Goal: Transaction & Acquisition: Book appointment/travel/reservation

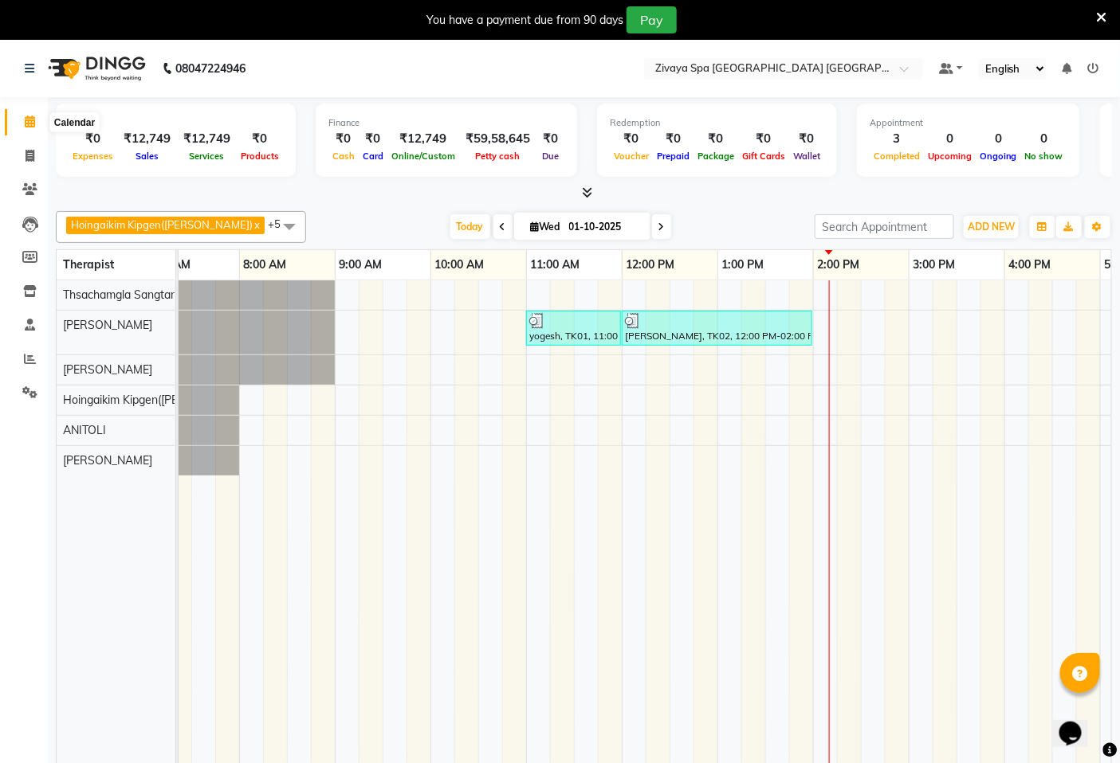
click at [29, 117] on icon at bounding box center [30, 122] width 10 height 12
click at [1096, 69] on icon at bounding box center [1093, 68] width 11 height 11
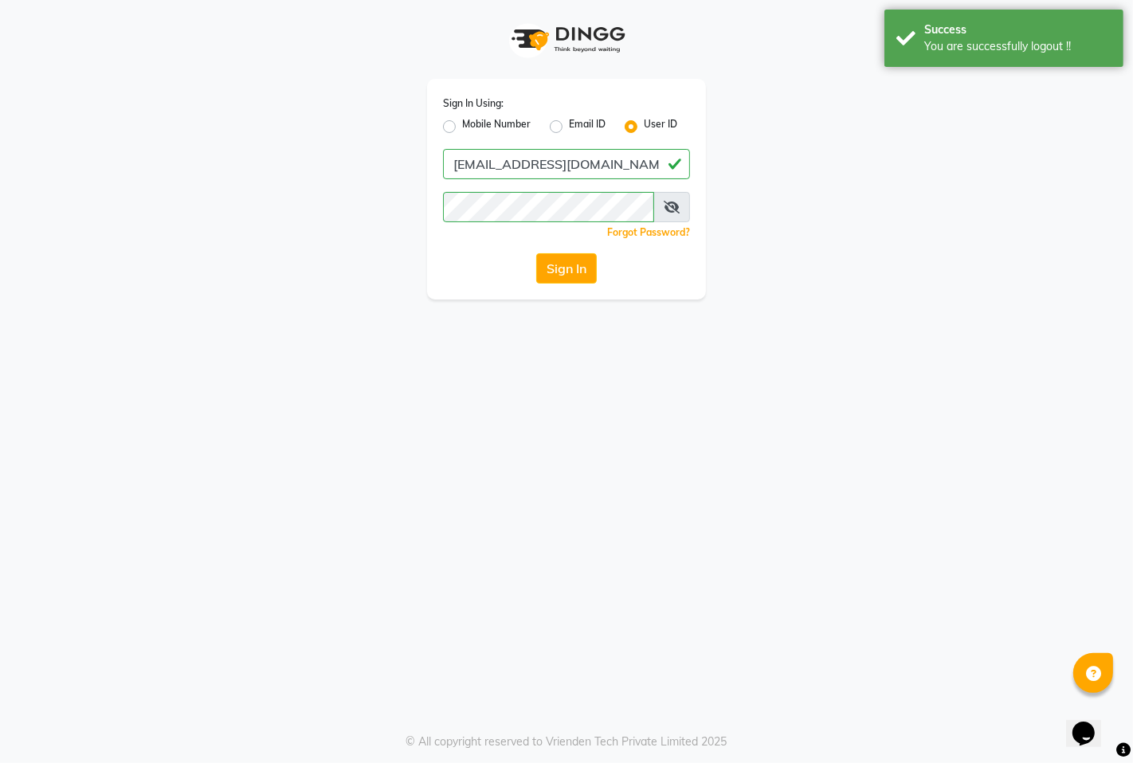
click at [462, 124] on label "Mobile Number" at bounding box center [496, 126] width 69 height 19
click at [462, 124] on input "Mobile Number" at bounding box center [467, 122] width 10 height 10
radio input "true"
radio input "false"
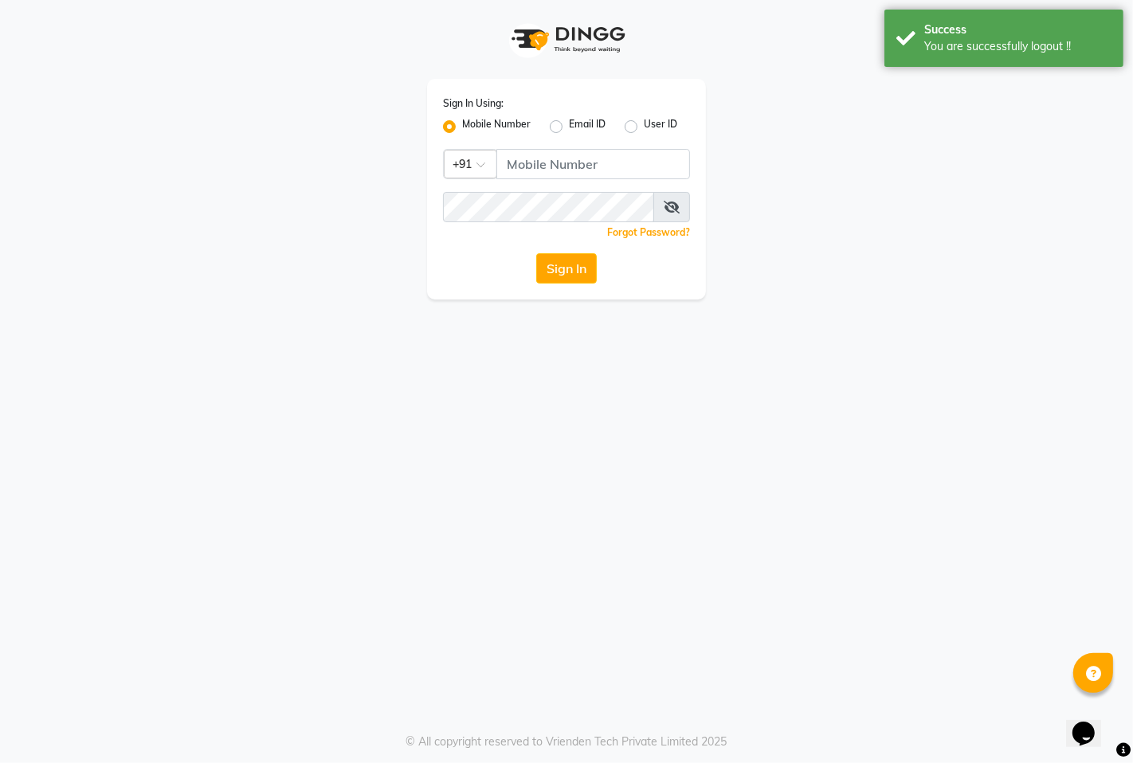
click at [536, 143] on div "Sign In Using: Mobile Number Email ID User ID Country Code × +91 Remember me Fo…" at bounding box center [566, 189] width 279 height 221
click at [539, 163] on input "Username" at bounding box center [593, 164] width 194 height 30
click at [798, 112] on div "Sign In Using: Mobile Number Email ID User ID Country Code × +91 Remember me Fo…" at bounding box center [566, 150] width 908 height 300
click at [593, 133] on label "Email ID" at bounding box center [587, 126] width 37 height 19
click at [579, 127] on input "Email ID" at bounding box center [574, 122] width 10 height 10
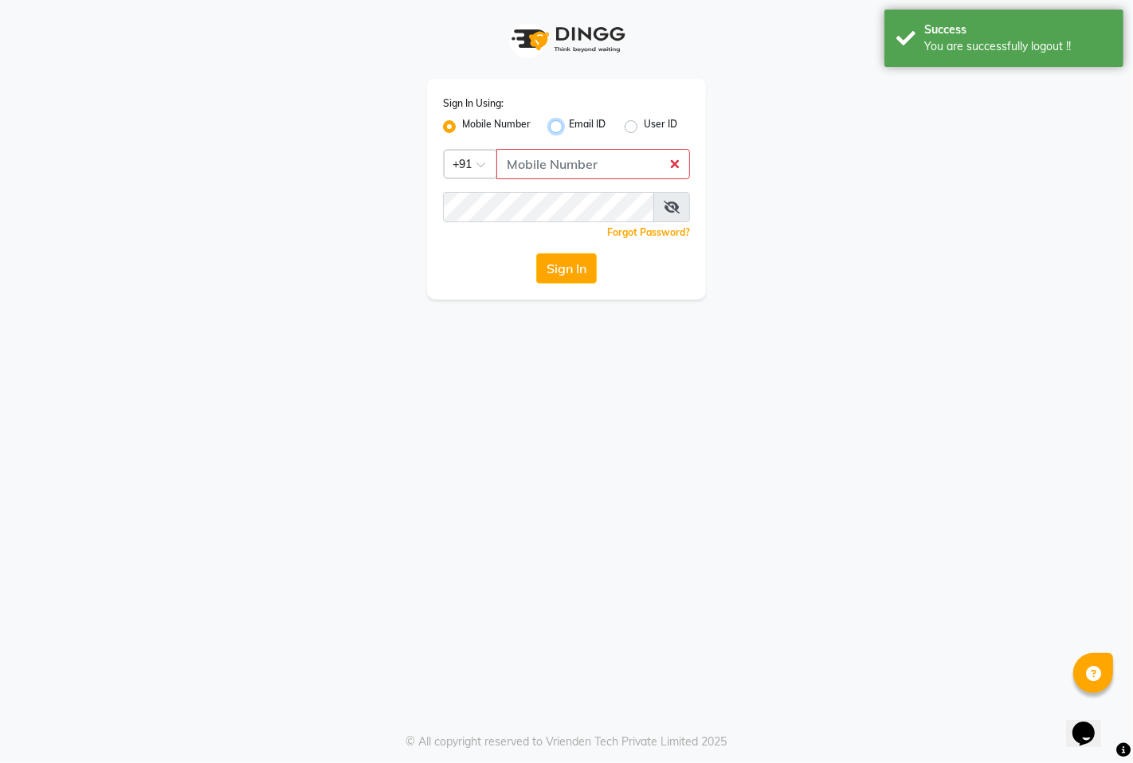
radio input "true"
radio input "false"
click at [646, 131] on label "User ID" at bounding box center [660, 126] width 33 height 19
click at [646, 127] on input "User ID" at bounding box center [649, 122] width 10 height 10
radio input "true"
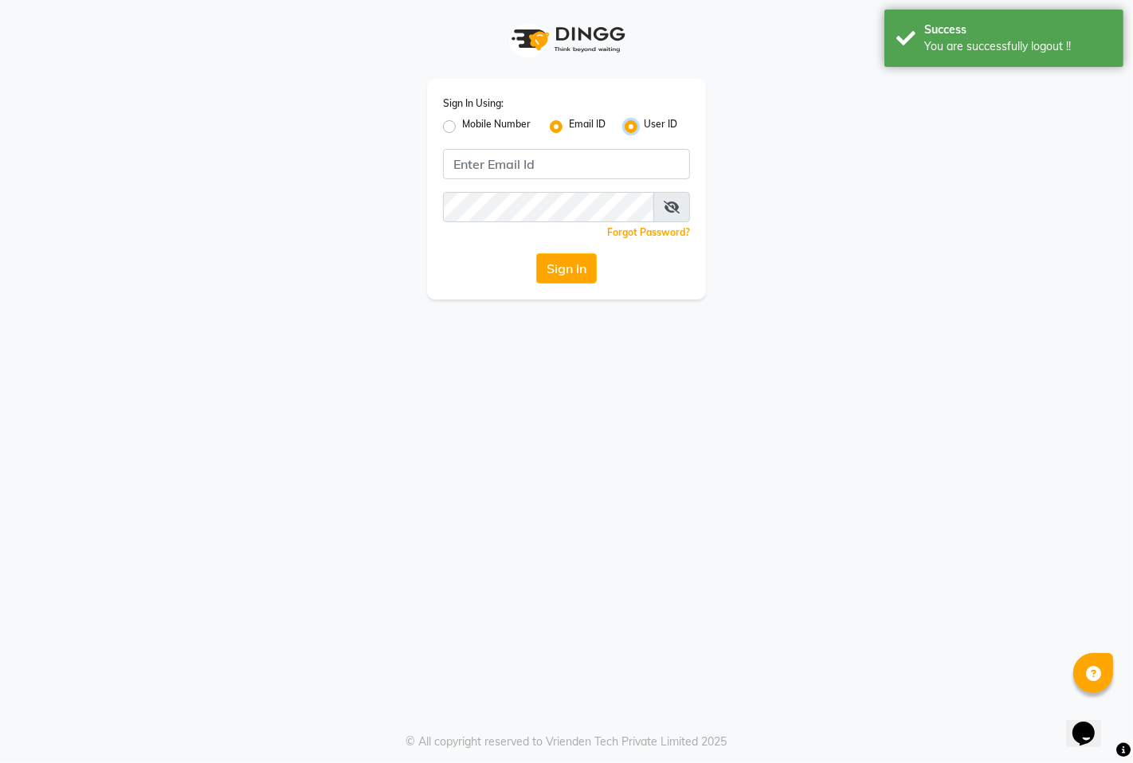
radio input "false"
click at [487, 124] on label "Mobile Number" at bounding box center [496, 126] width 69 height 19
click at [473, 124] on input "Mobile Number" at bounding box center [467, 122] width 10 height 10
radio input "true"
radio input "false"
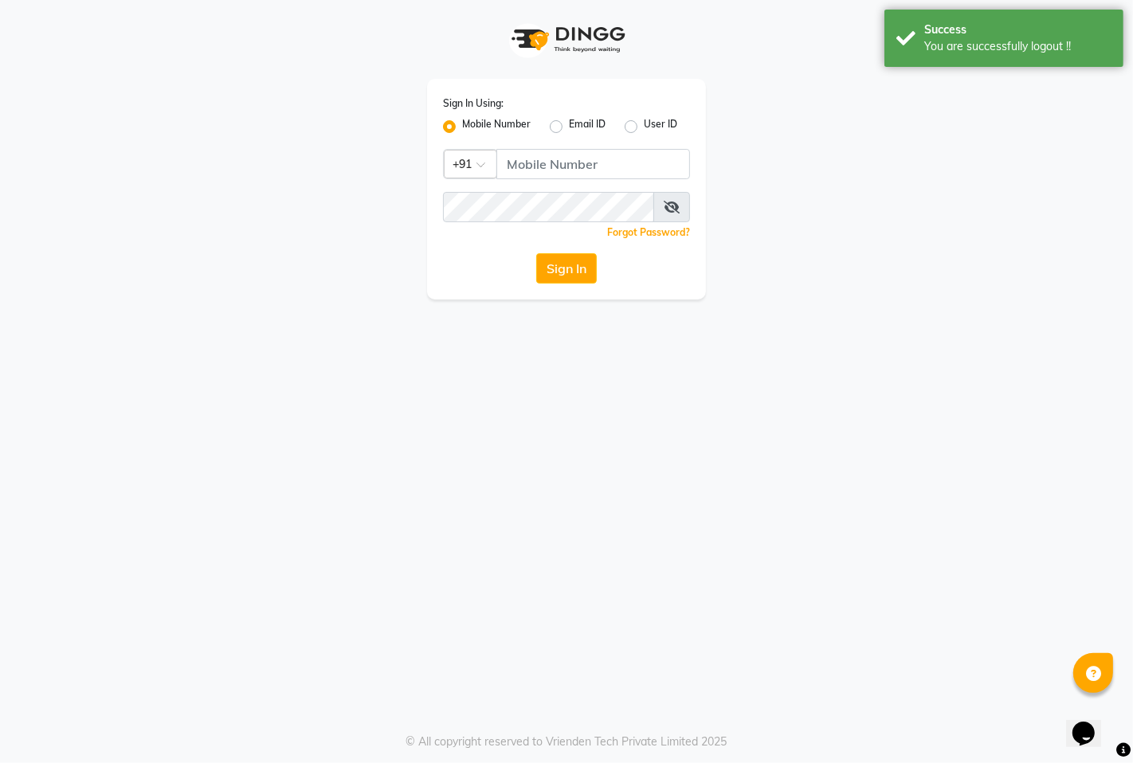
click at [569, 132] on label "Email ID" at bounding box center [587, 126] width 37 height 19
click at [569, 127] on input "Email ID" at bounding box center [574, 122] width 10 height 10
radio input "true"
radio input "false"
click at [554, 161] on input "Username" at bounding box center [566, 164] width 247 height 30
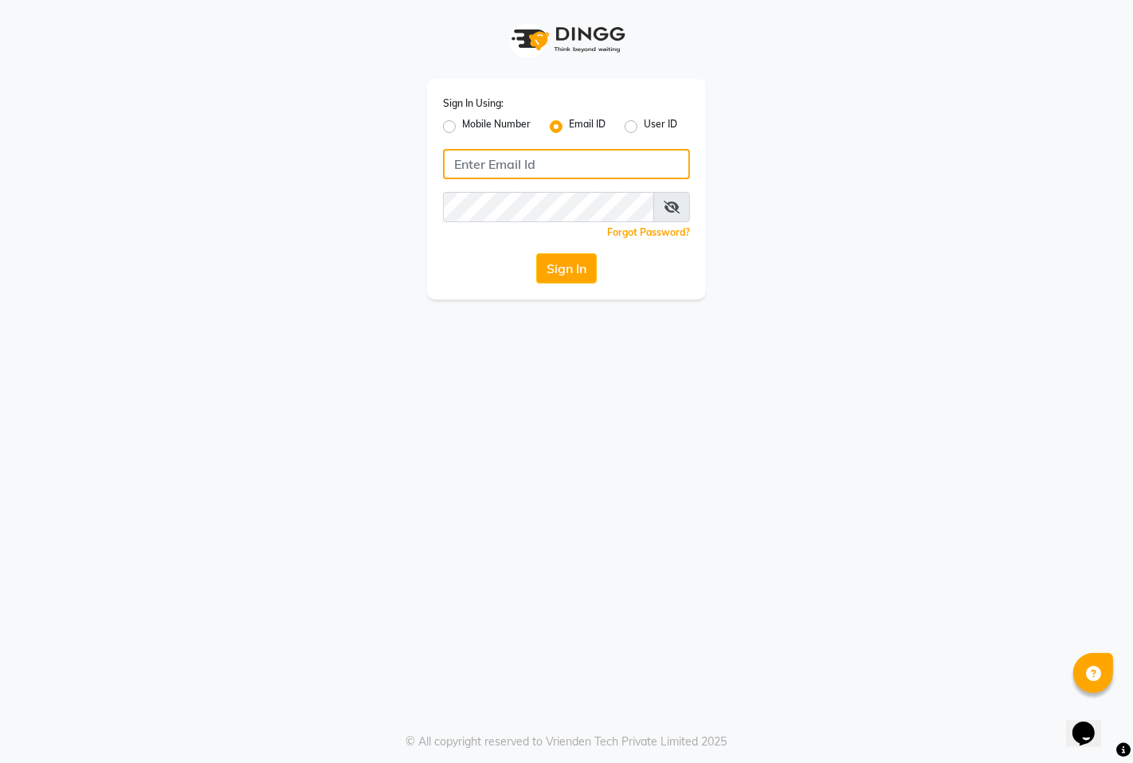
type input "[EMAIL_ADDRESS][DOMAIN_NAME]"
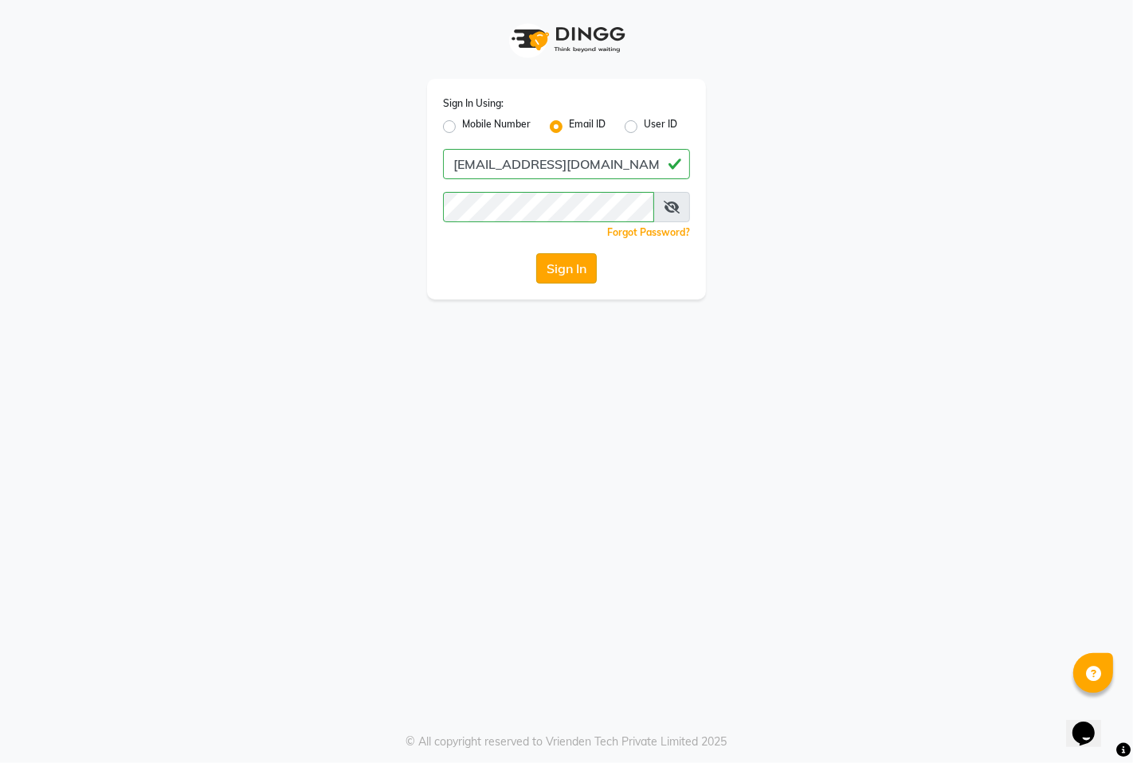
click at [567, 267] on button "Sign In" at bounding box center [566, 268] width 61 height 30
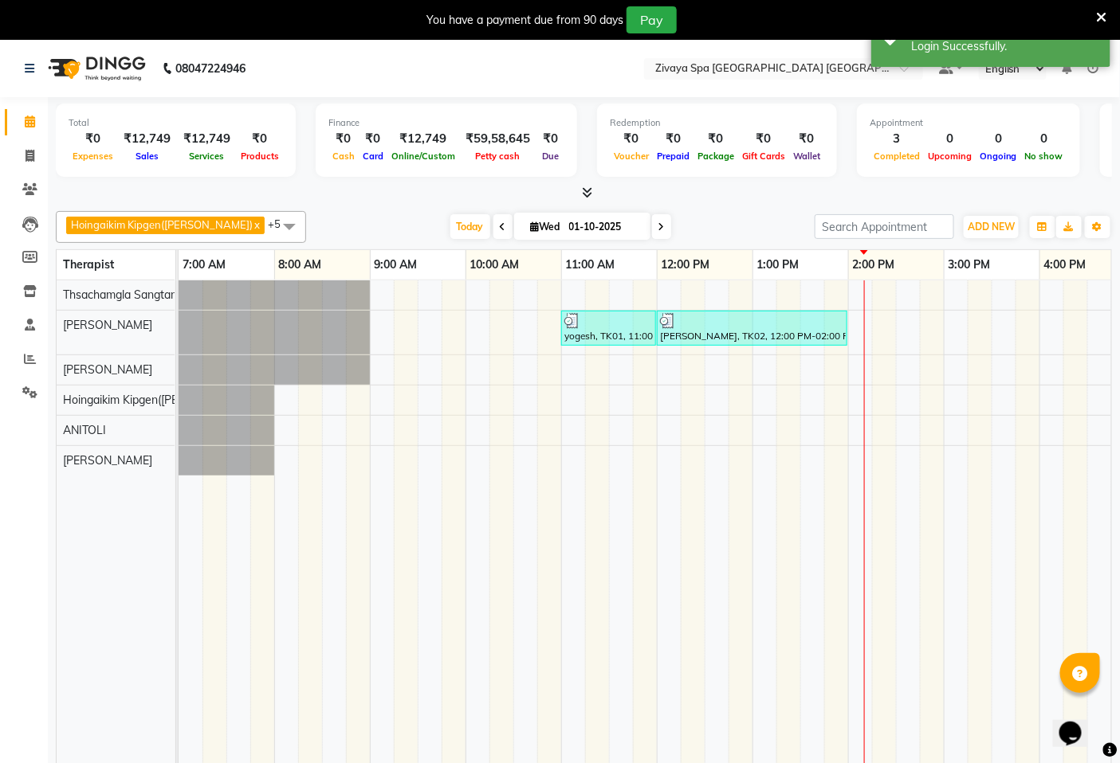
click at [273, 229] on span at bounding box center [289, 226] width 32 height 30
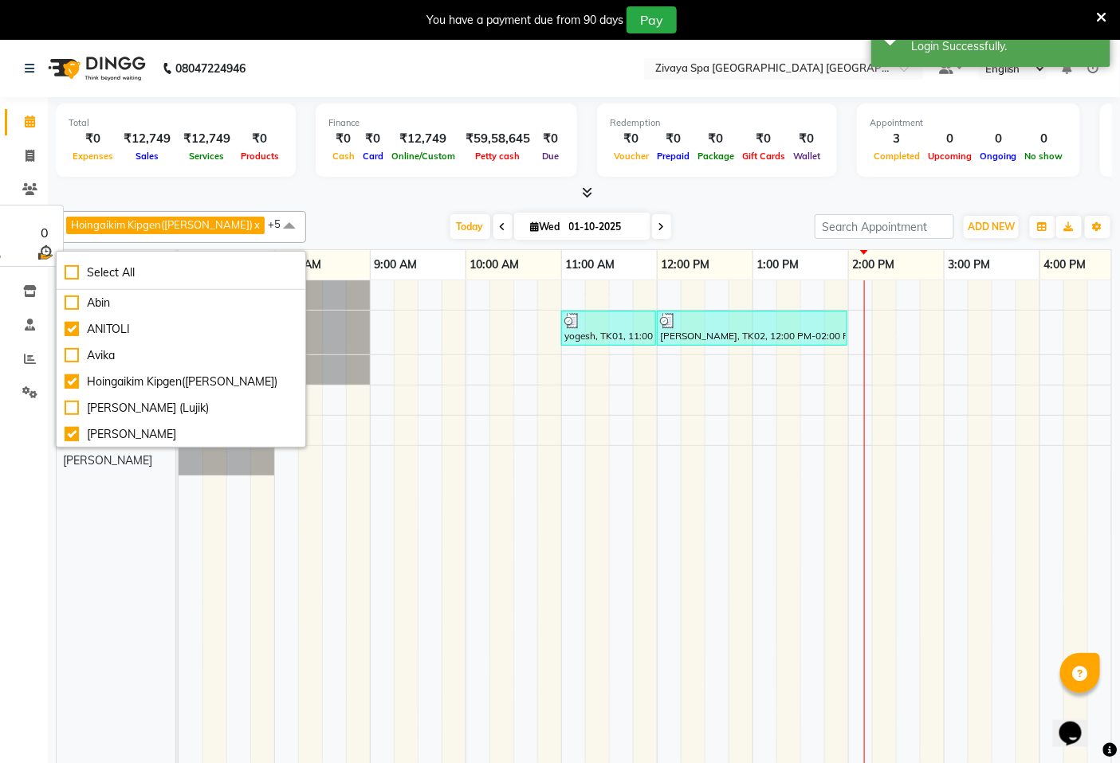
click at [96, 505] on div "Thsachamgla Sangtam (Achum) [PERSON_NAME] [PERSON_NAME]([PERSON_NAME]) [PERSON_…" at bounding box center [123, 533] width 132 height 506
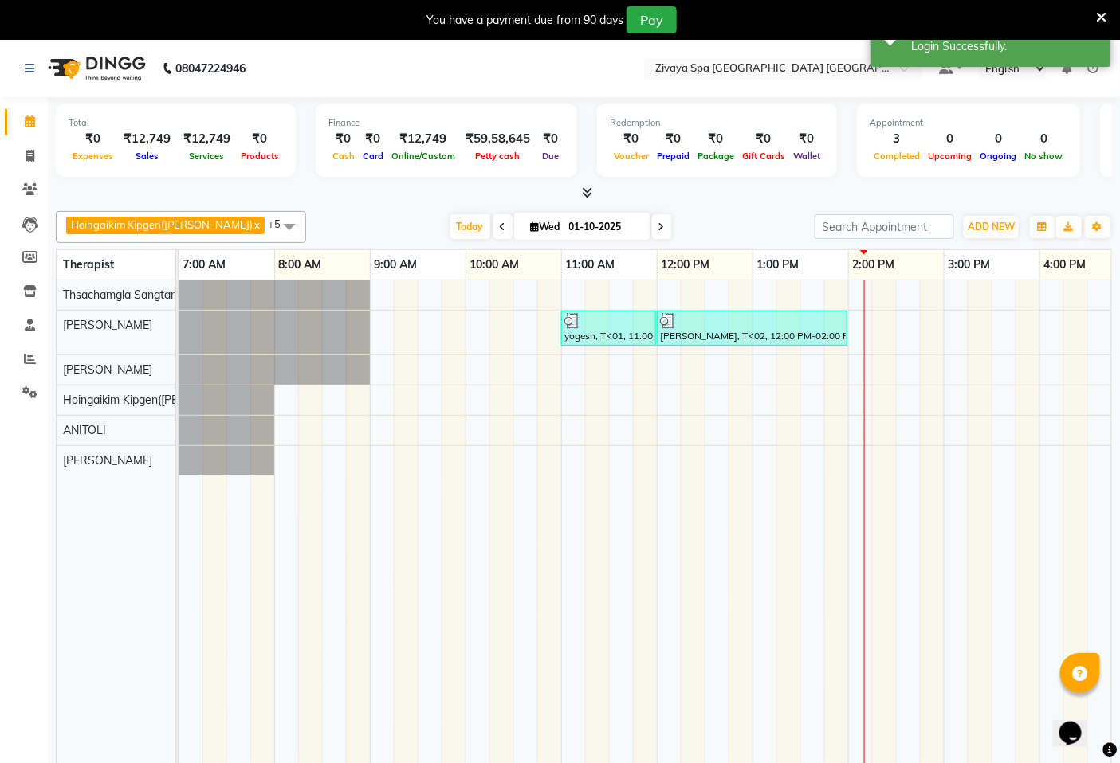
click at [168, 229] on span "Hoingaikim Kipgen([PERSON_NAME])" at bounding box center [162, 224] width 182 height 13
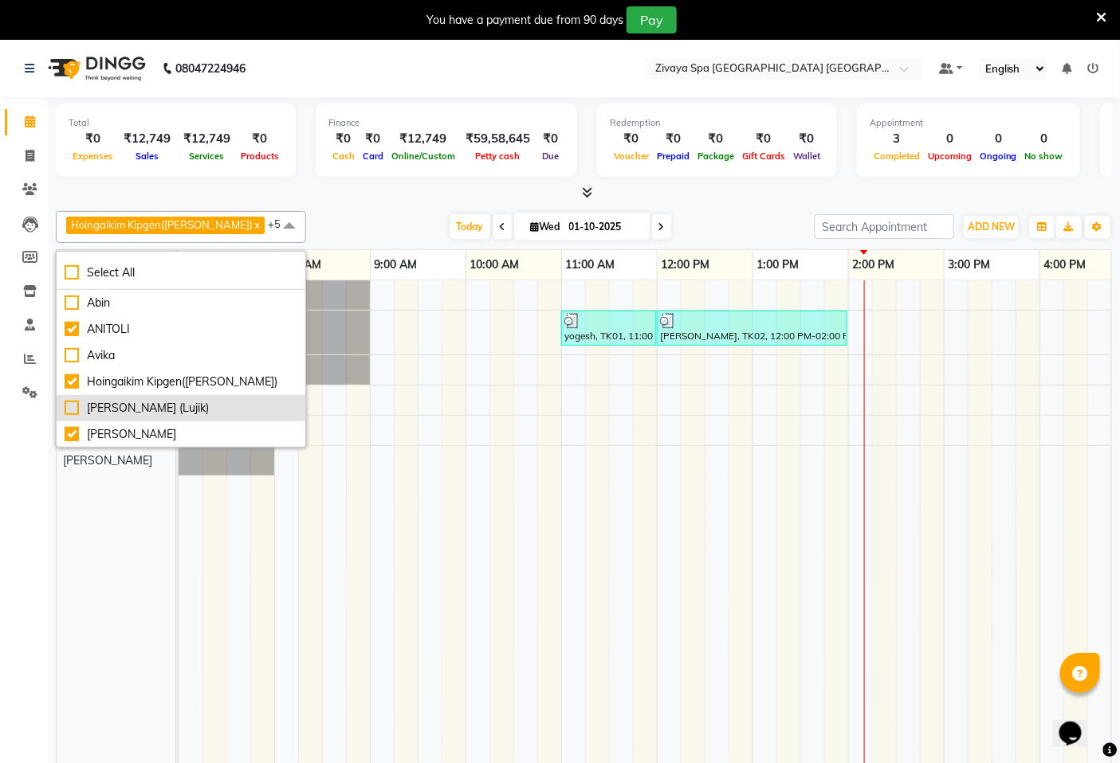
click at [80, 403] on div "[PERSON_NAME] (Lujik)" at bounding box center [181, 408] width 233 height 17
checkbox input "true"
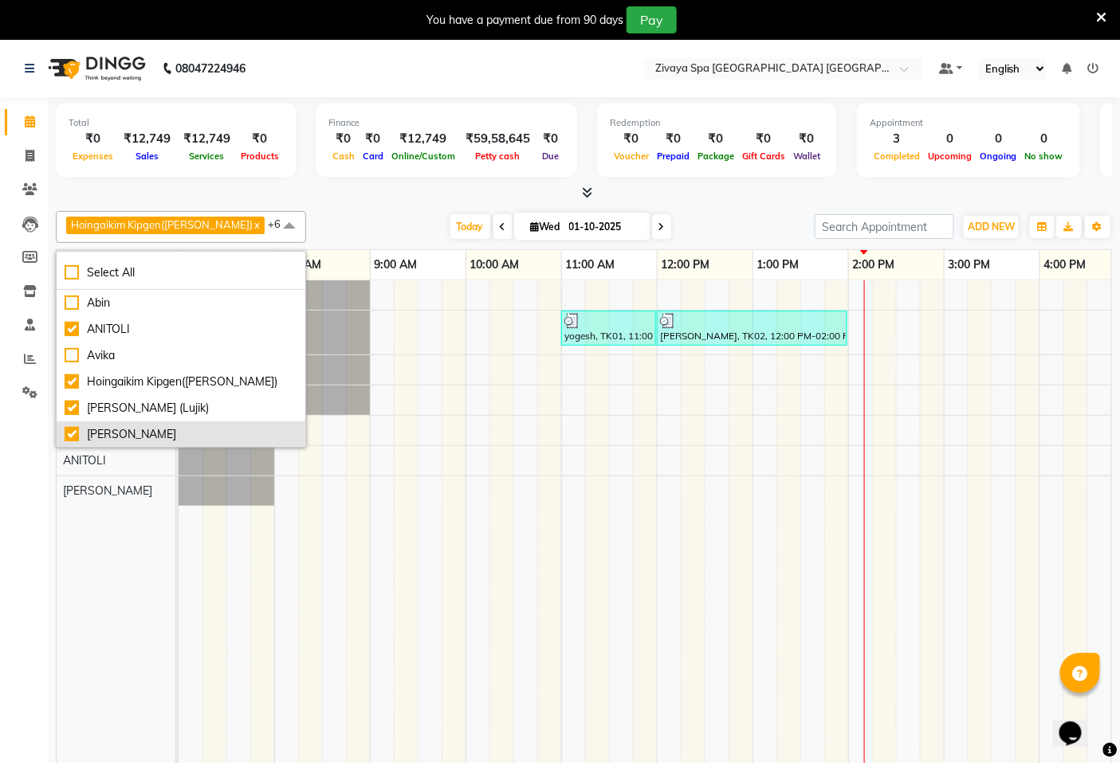
scroll to position [88, 0]
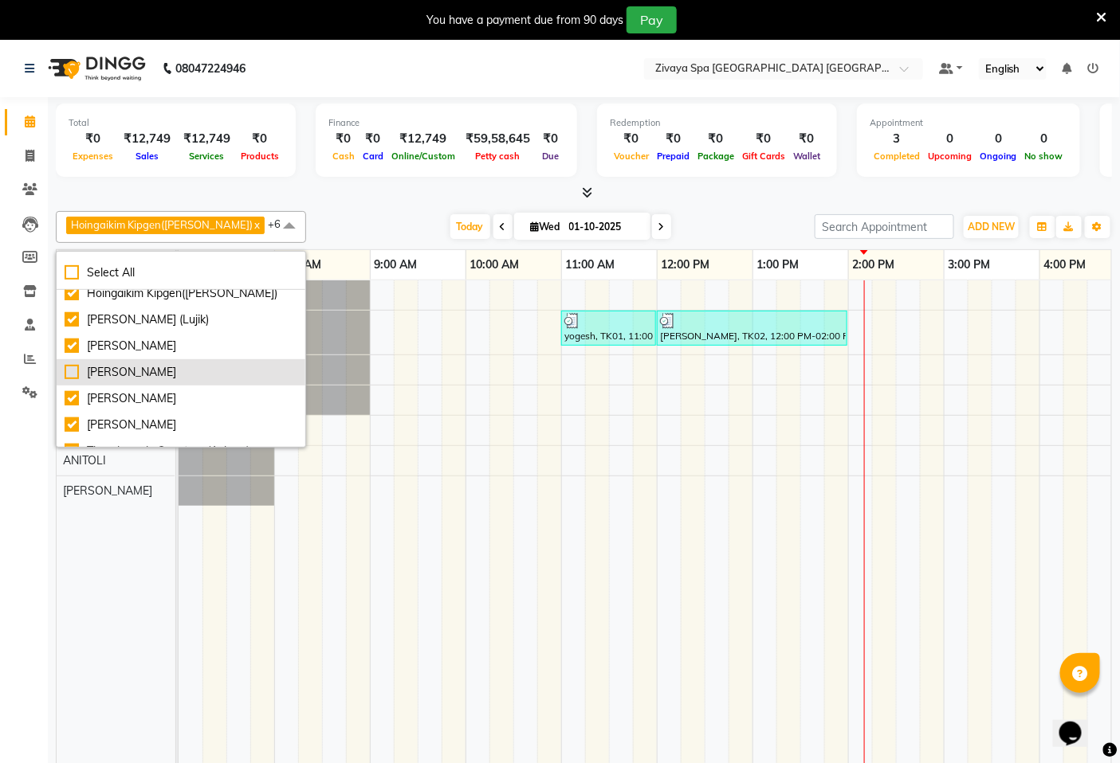
click at [76, 374] on div "[PERSON_NAME]" at bounding box center [181, 372] width 233 height 17
checkbox input "true"
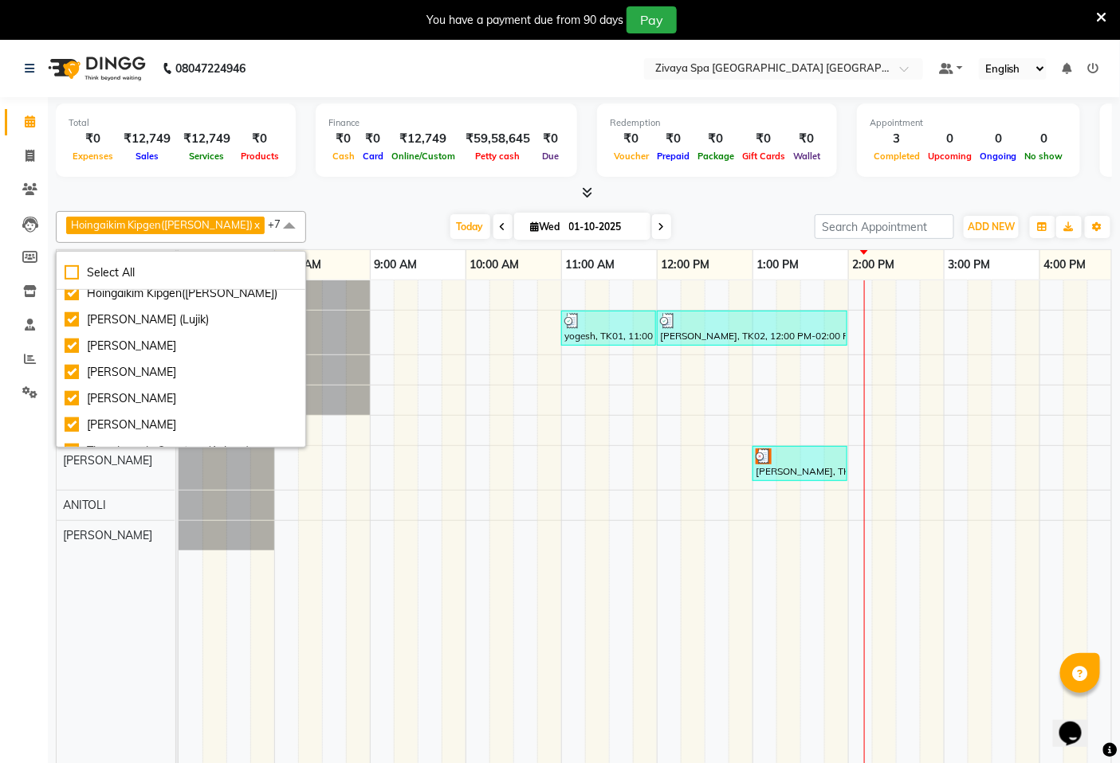
click at [253, 642] on td at bounding box center [262, 533] width 24 height 506
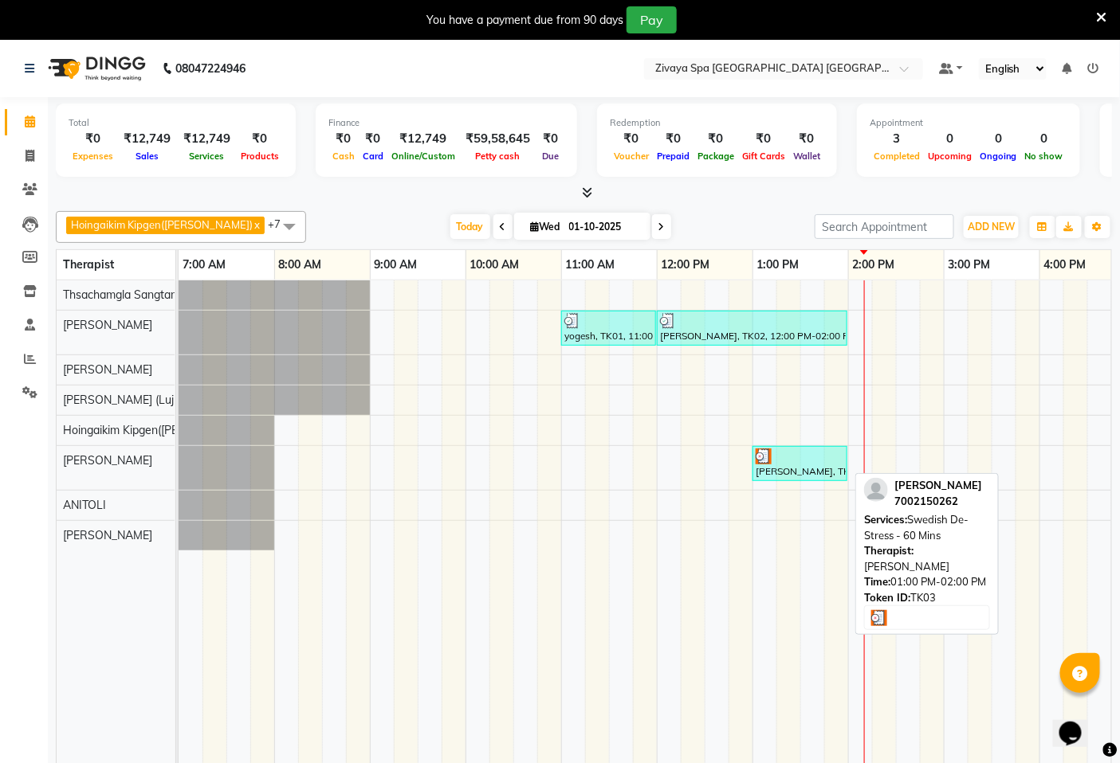
click at [805, 465] on div "[PERSON_NAME], TK03, 01:00 PM-02:00 PM, Swedish De-Stress - 60 Mins" at bounding box center [800, 464] width 92 height 30
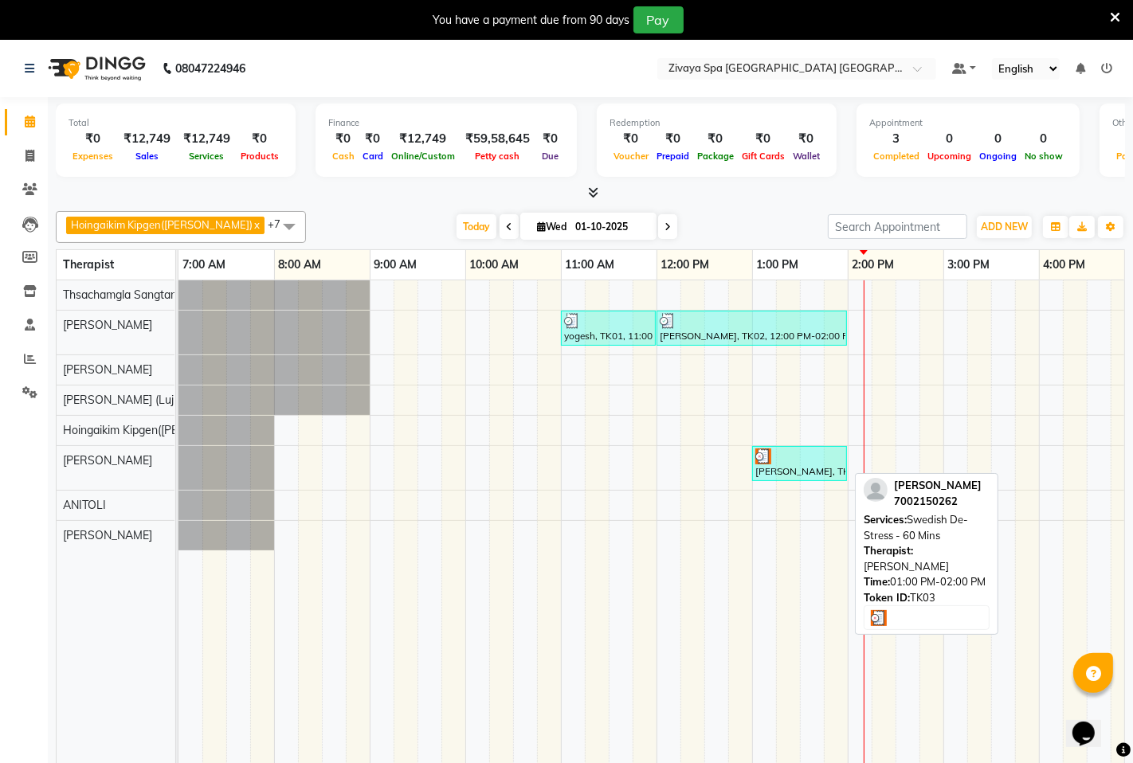
select select "3"
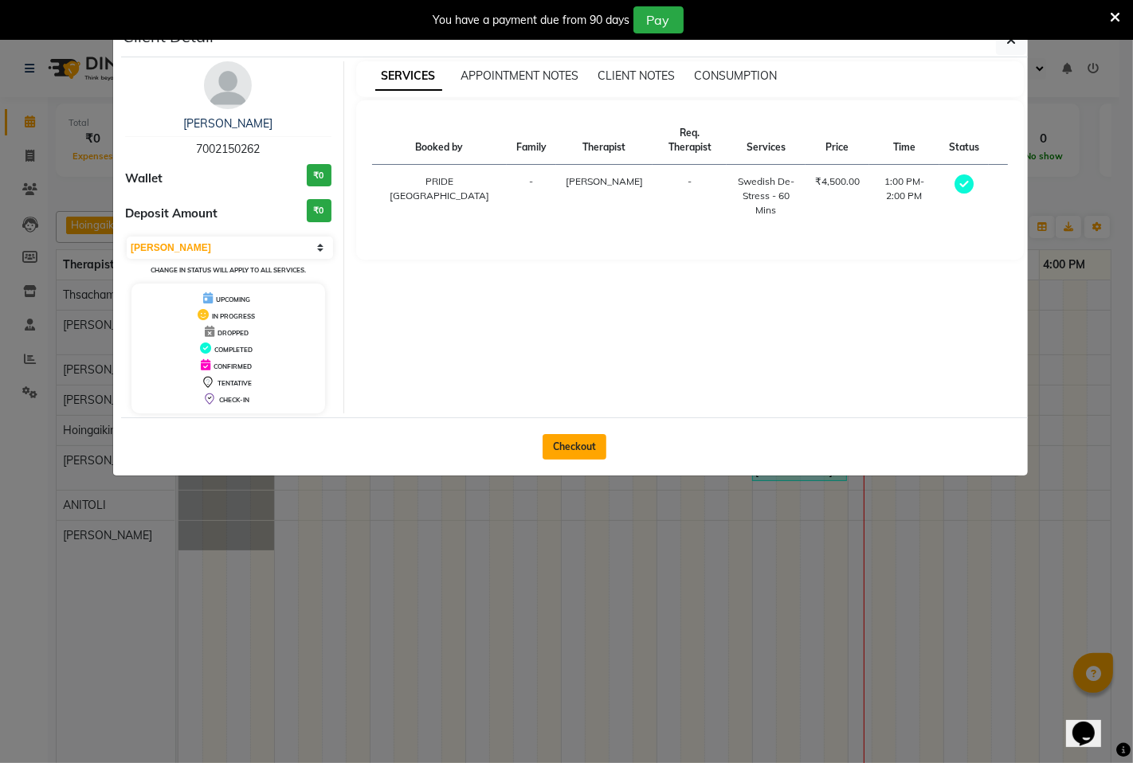
click at [560, 447] on button "Checkout" at bounding box center [575, 446] width 64 height 25
select select "service"
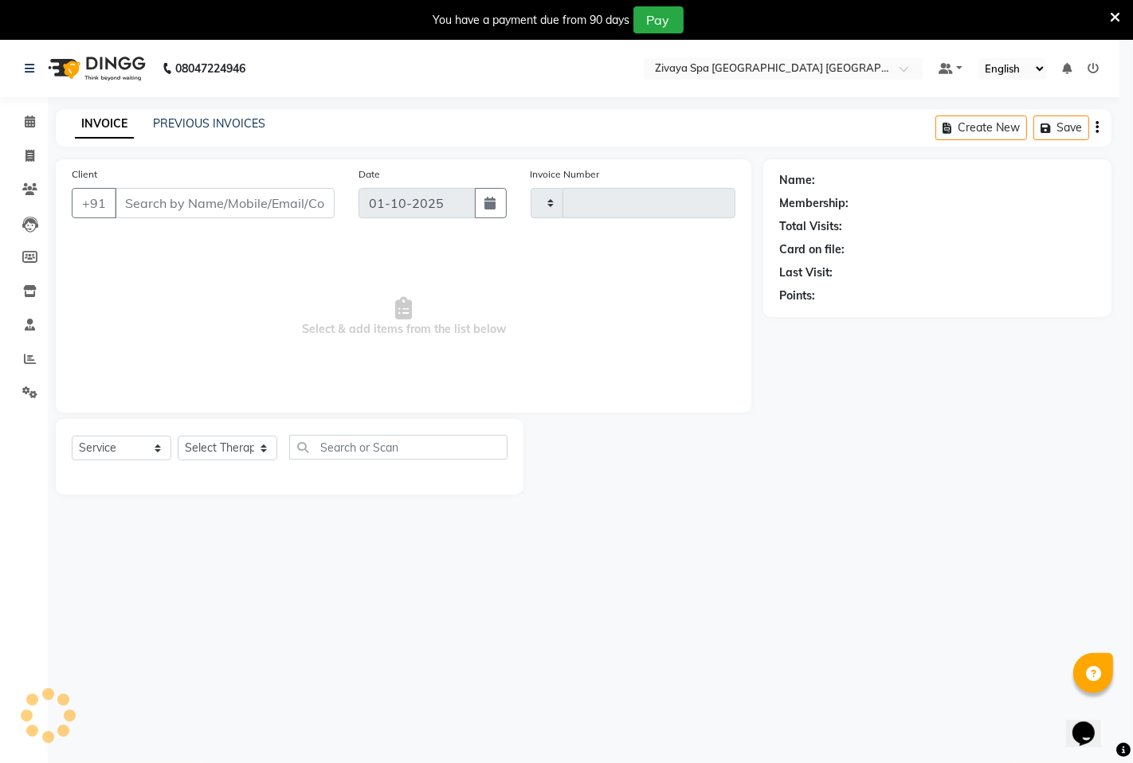
type input "1791"
select select "6501"
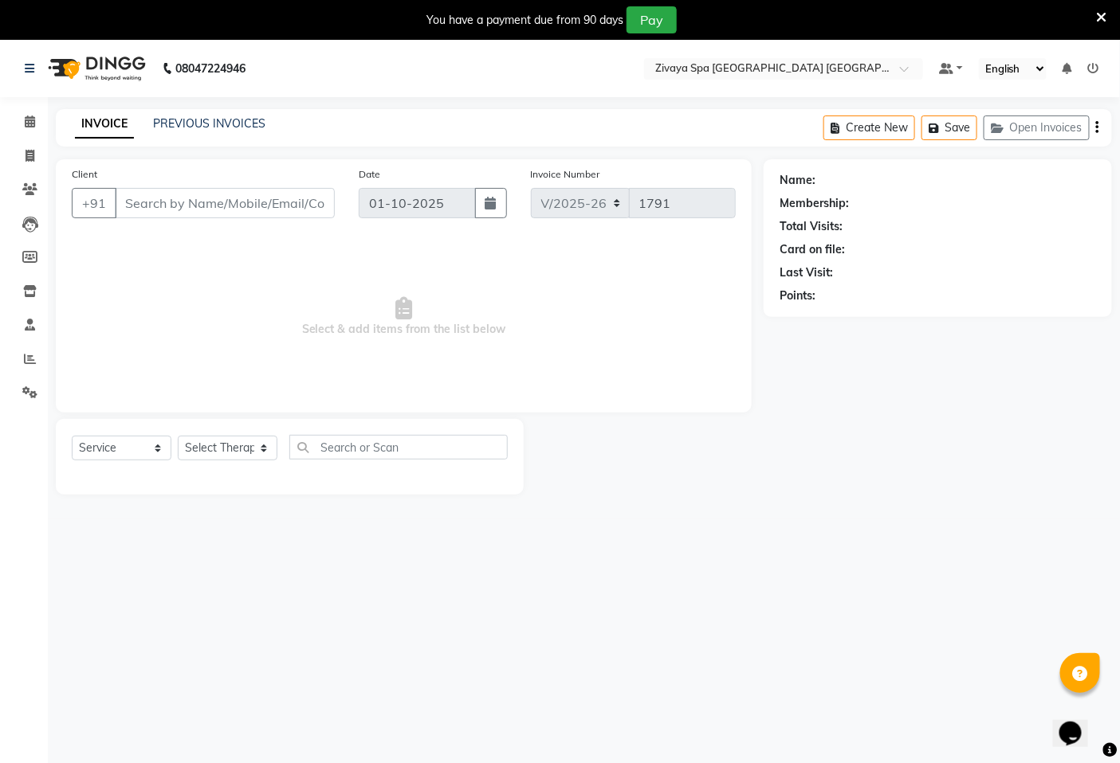
type input "7002150262"
select select "58747"
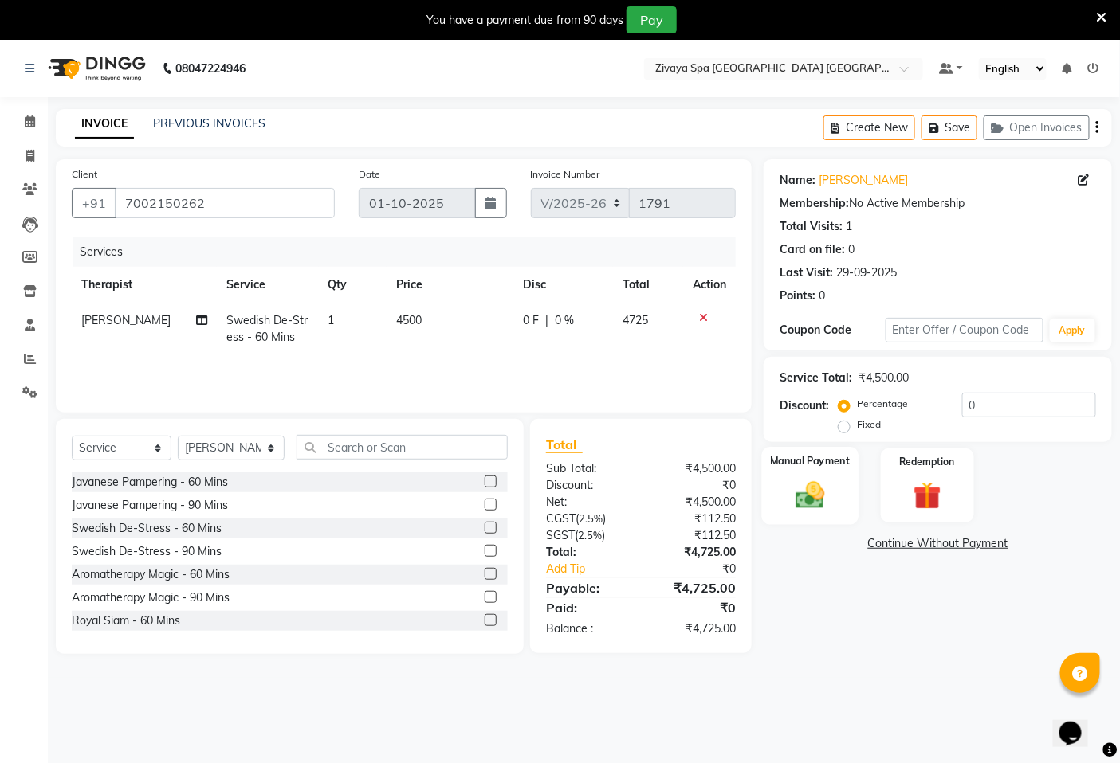
click at [825, 494] on img at bounding box center [810, 494] width 48 height 33
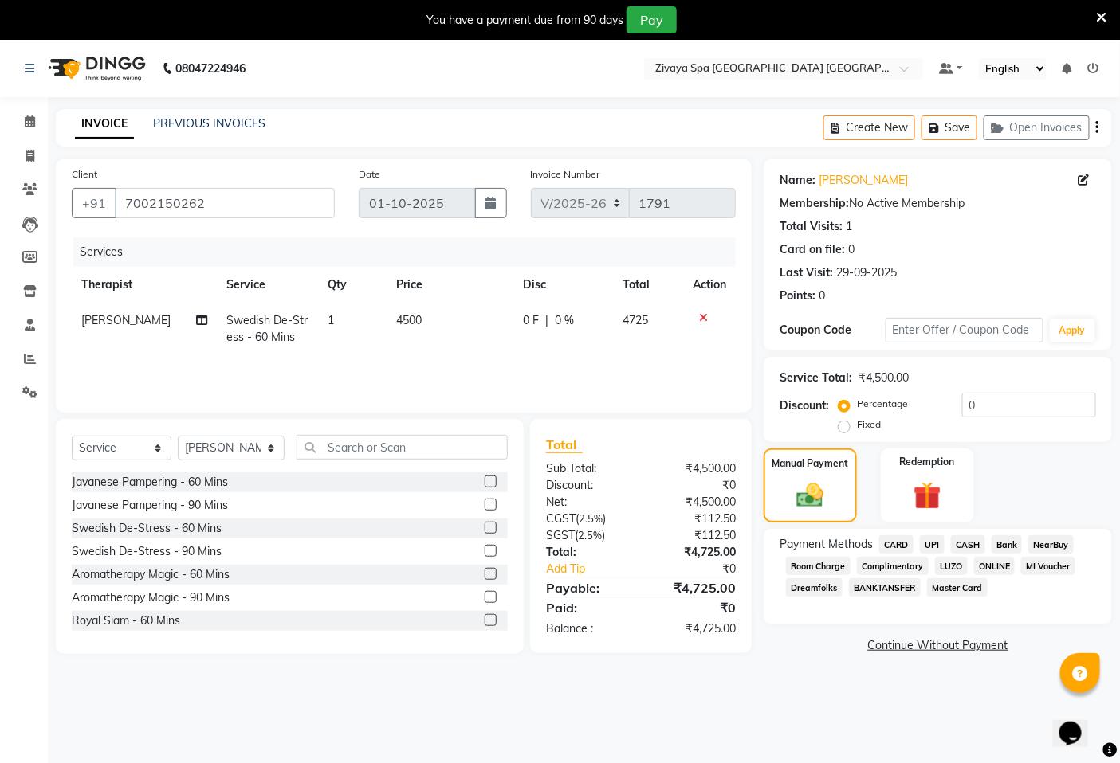
click at [897, 547] on span "CARD" at bounding box center [896, 544] width 34 height 18
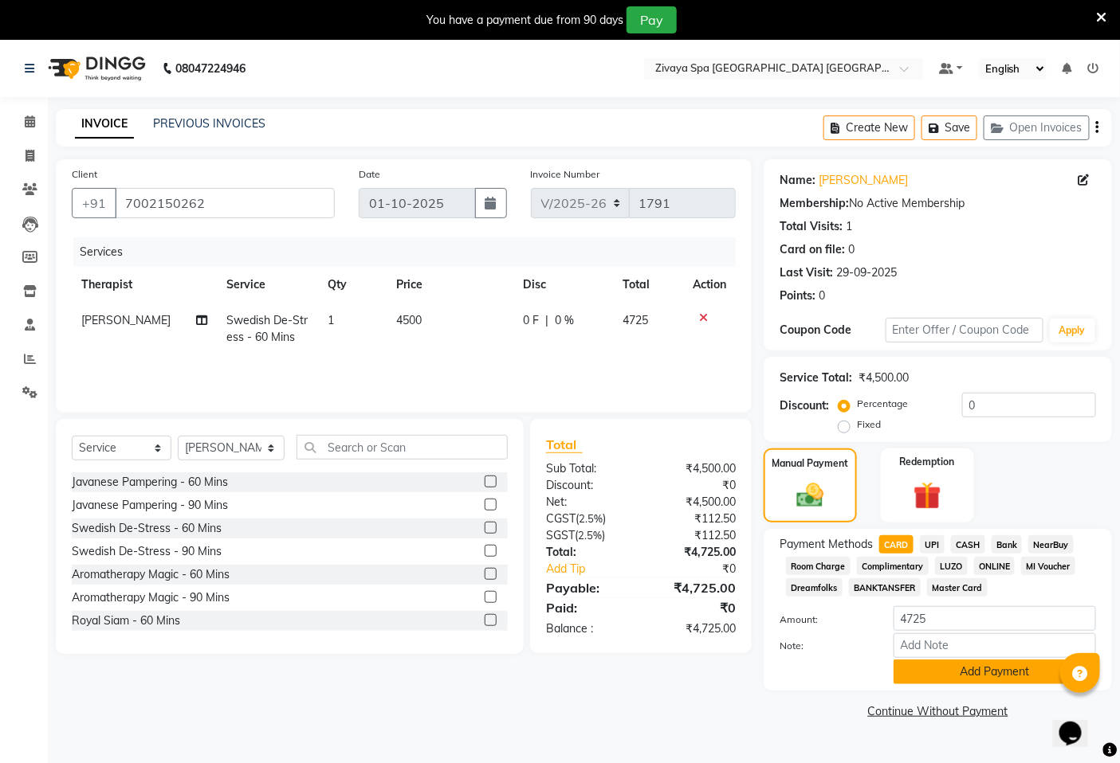
click at [992, 665] on button "Add Payment" at bounding box center [994, 672] width 202 height 25
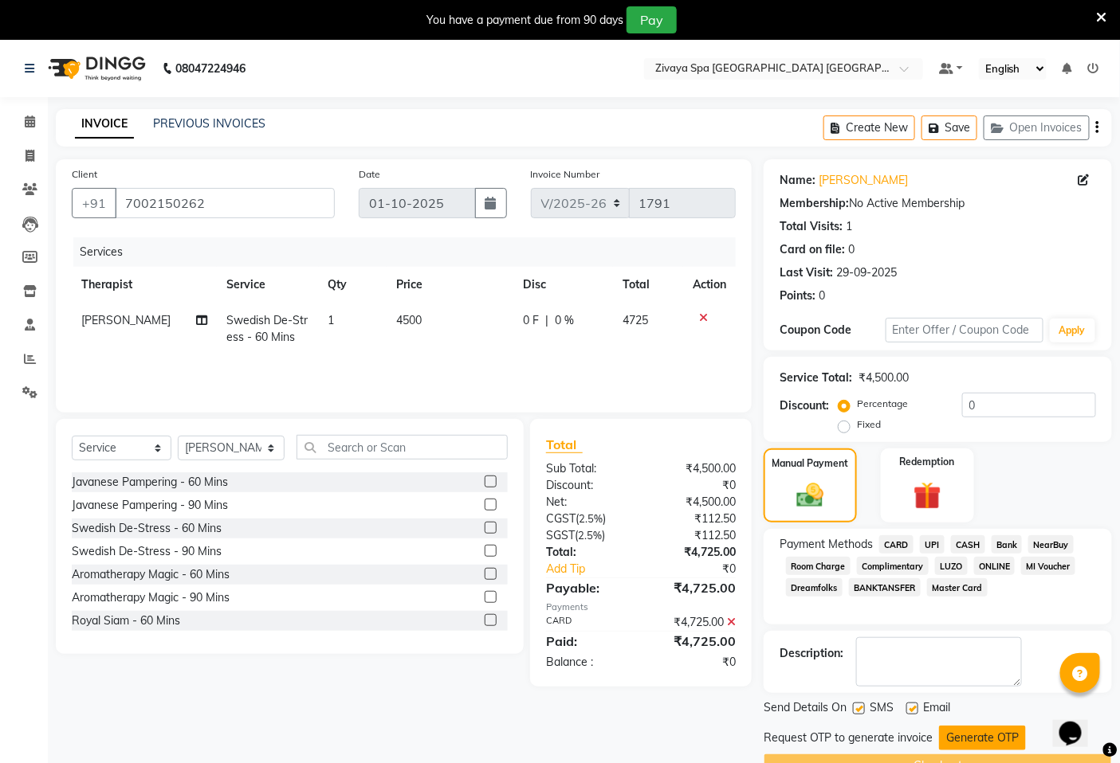
click at [966, 743] on button "Generate OTP" at bounding box center [982, 738] width 87 height 25
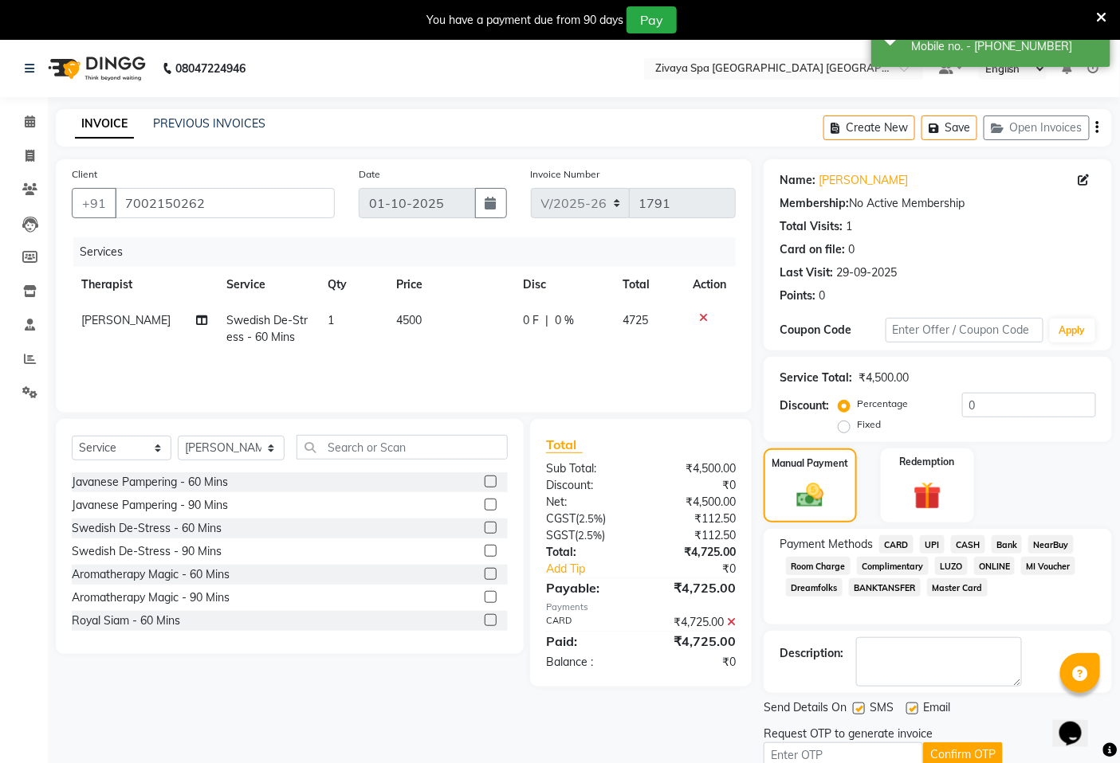
scroll to position [69, 0]
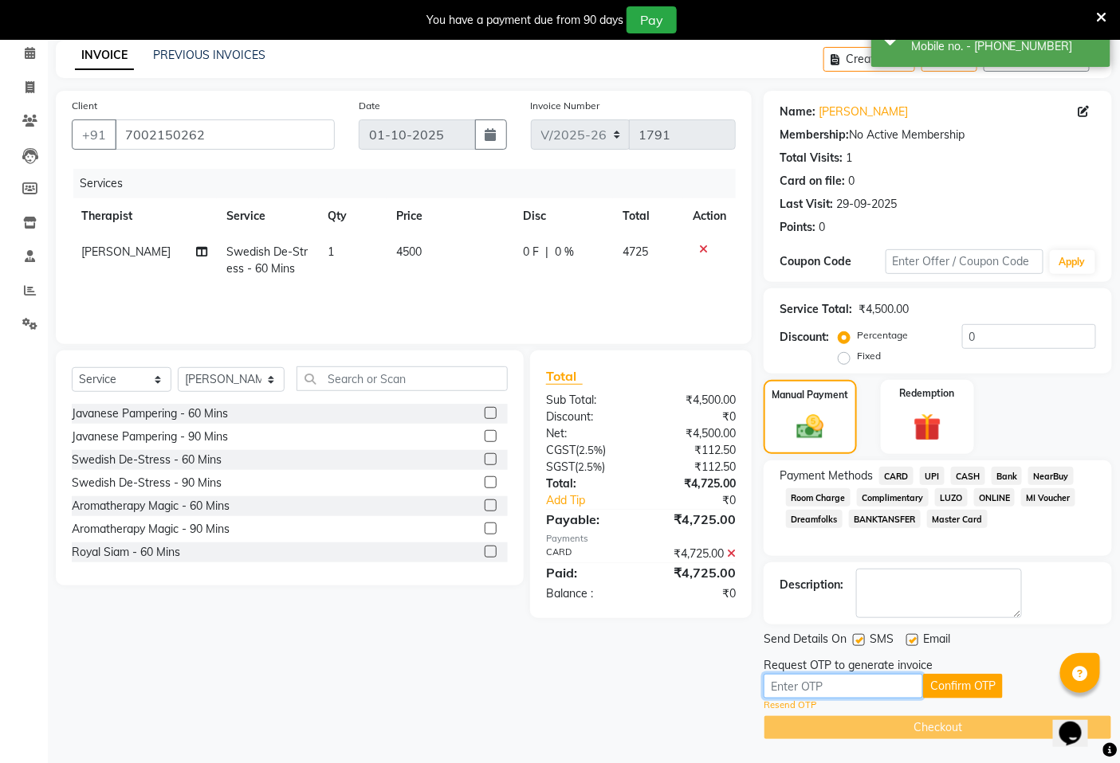
click at [855, 674] on input "text" at bounding box center [842, 686] width 159 height 25
click at [869, 682] on input "text" at bounding box center [842, 686] width 159 height 25
click at [895, 694] on input "text" at bounding box center [842, 686] width 159 height 25
type input "6025"
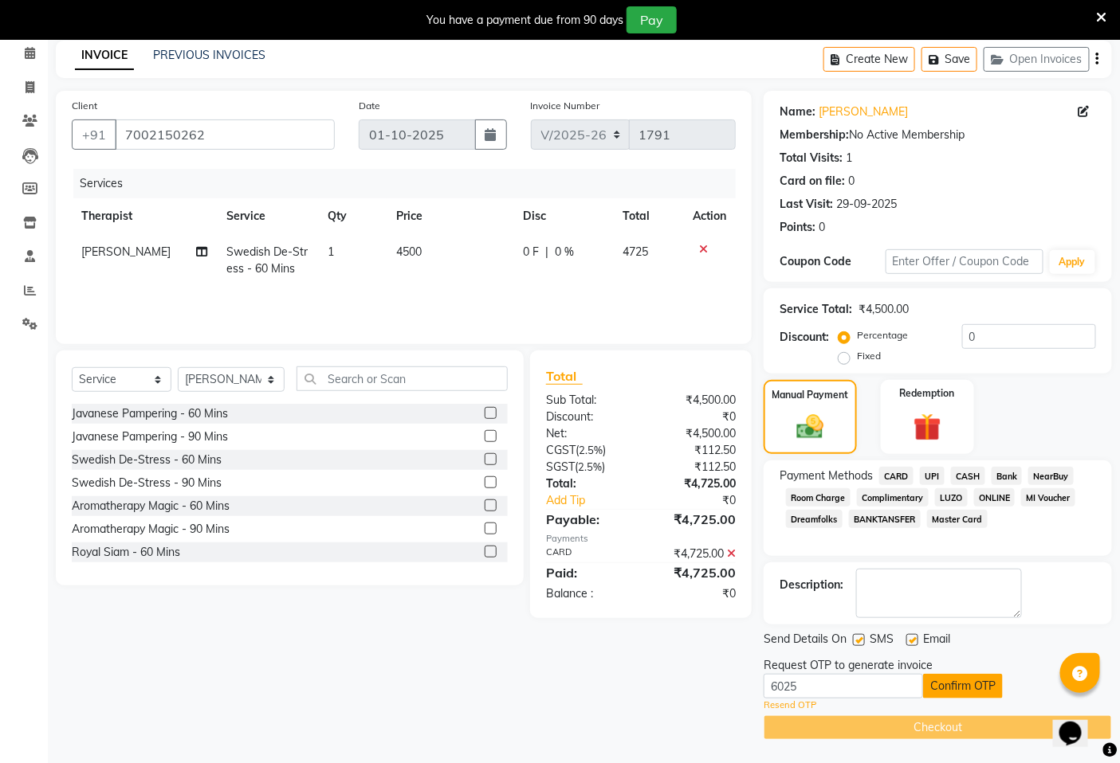
click at [943, 685] on button "Confirm OTP" at bounding box center [963, 686] width 80 height 25
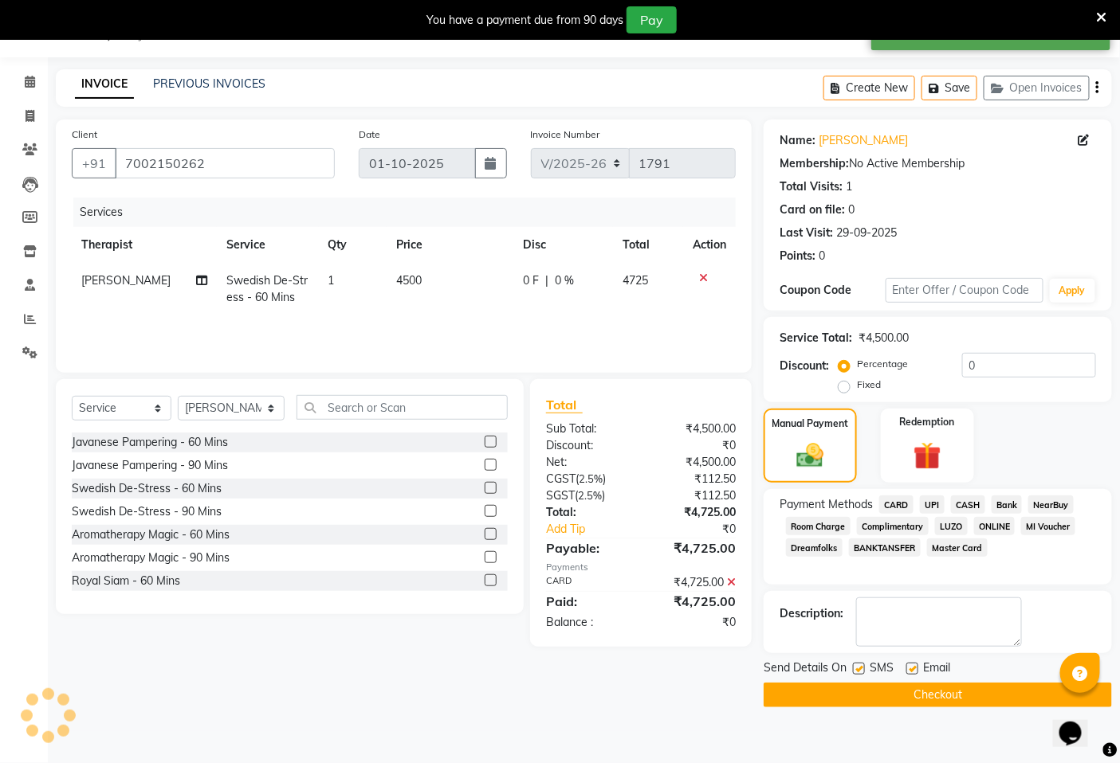
scroll to position [40, 0]
click at [960, 705] on button "Checkout" at bounding box center [937, 695] width 348 height 25
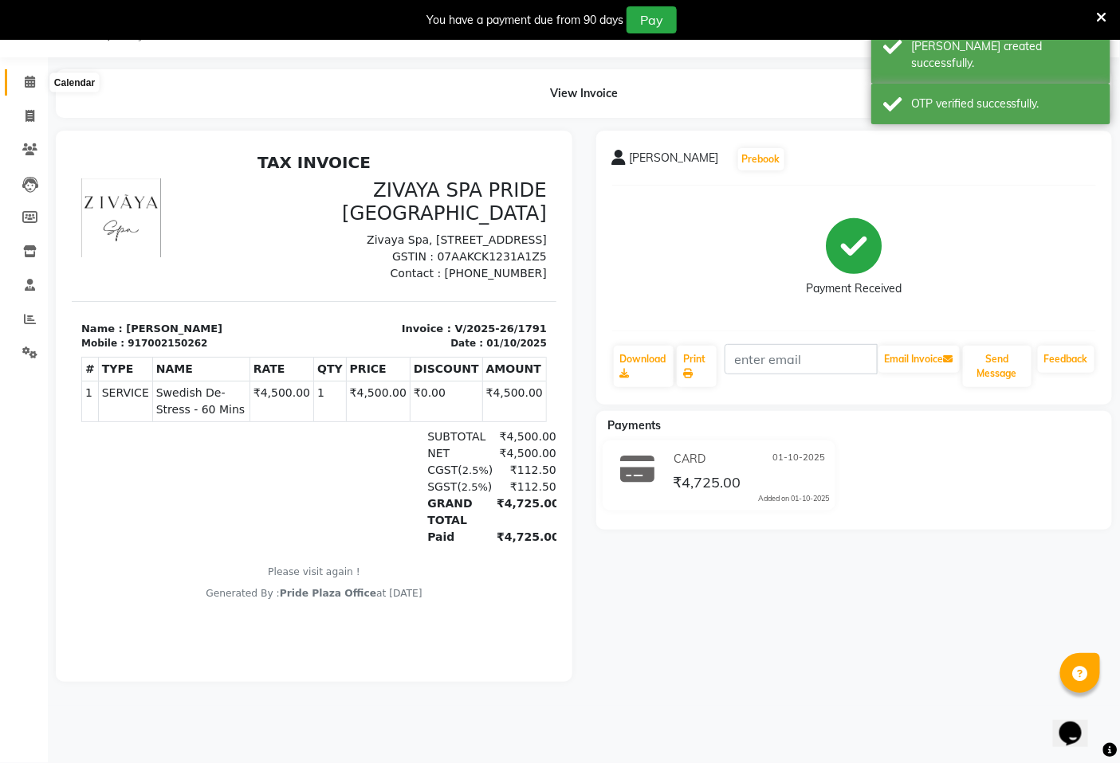
click at [33, 77] on icon at bounding box center [30, 82] width 10 height 12
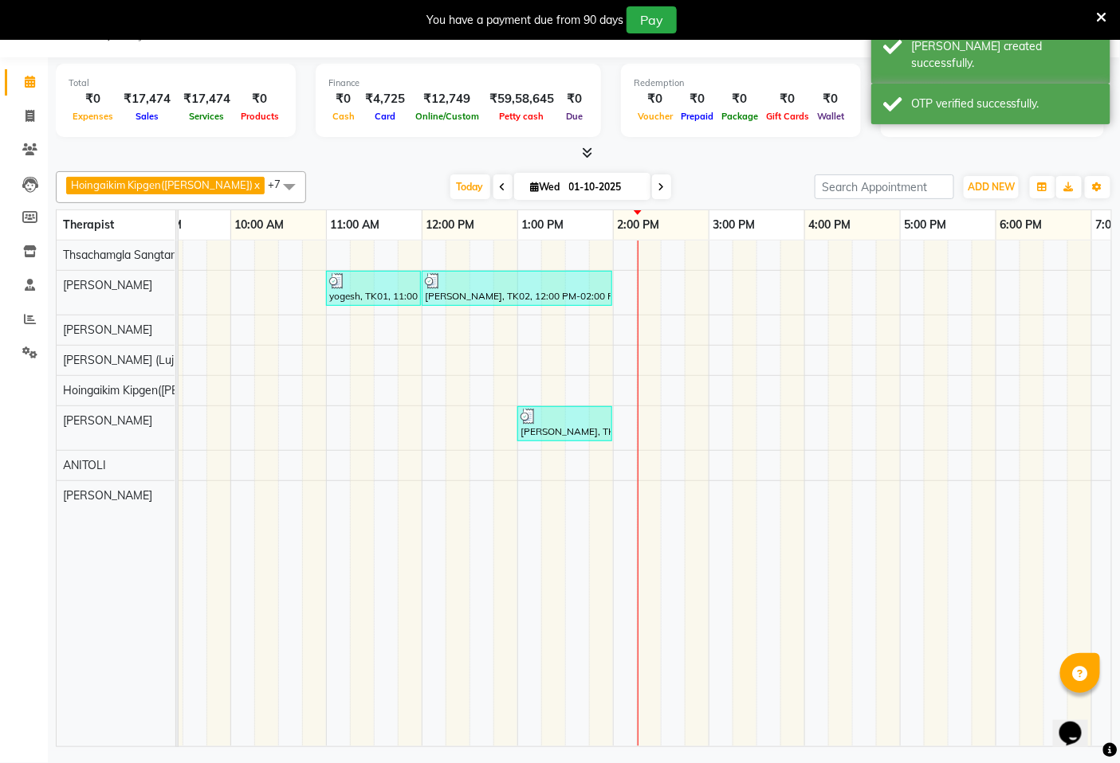
scroll to position [0, 252]
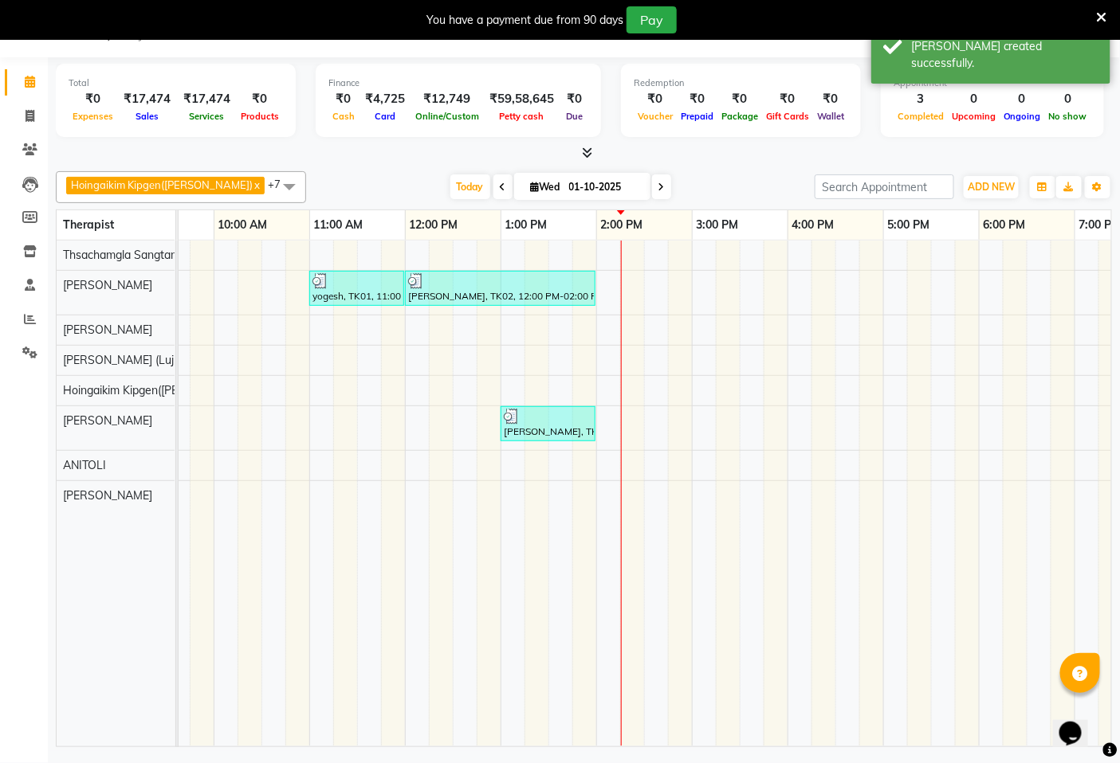
click at [1101, 19] on icon at bounding box center [1101, 17] width 10 height 14
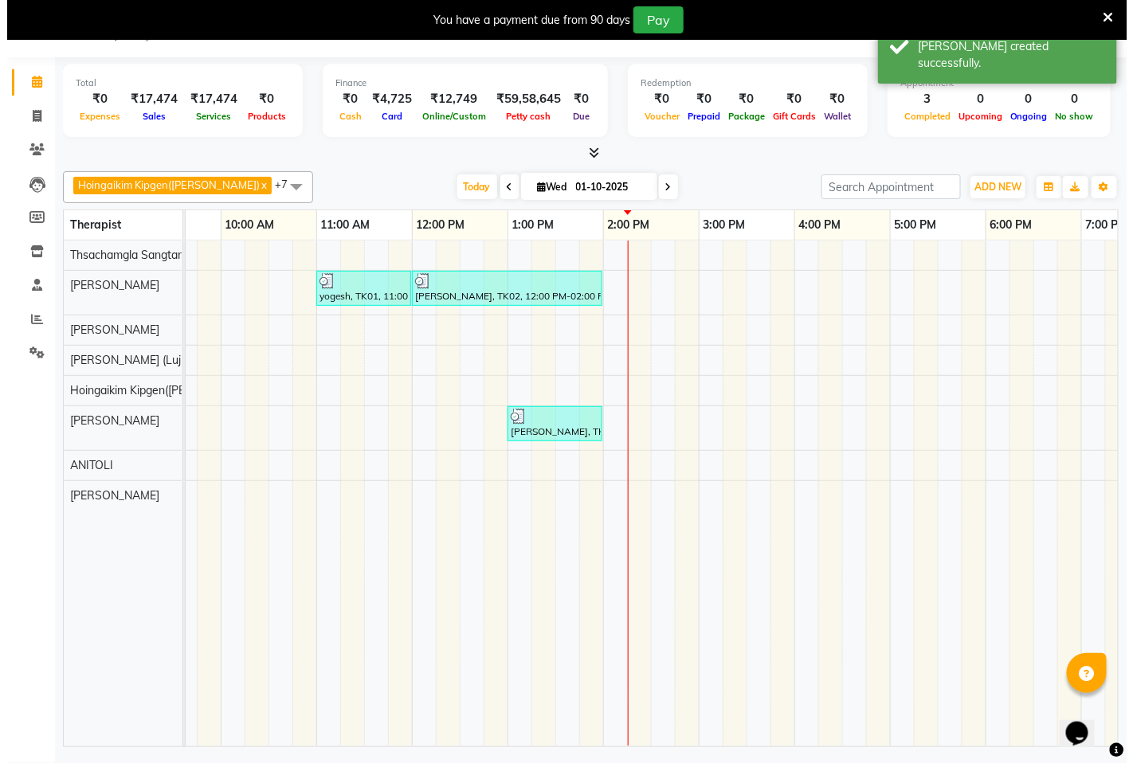
scroll to position [0, 0]
